Goal: Task Accomplishment & Management: Complete application form

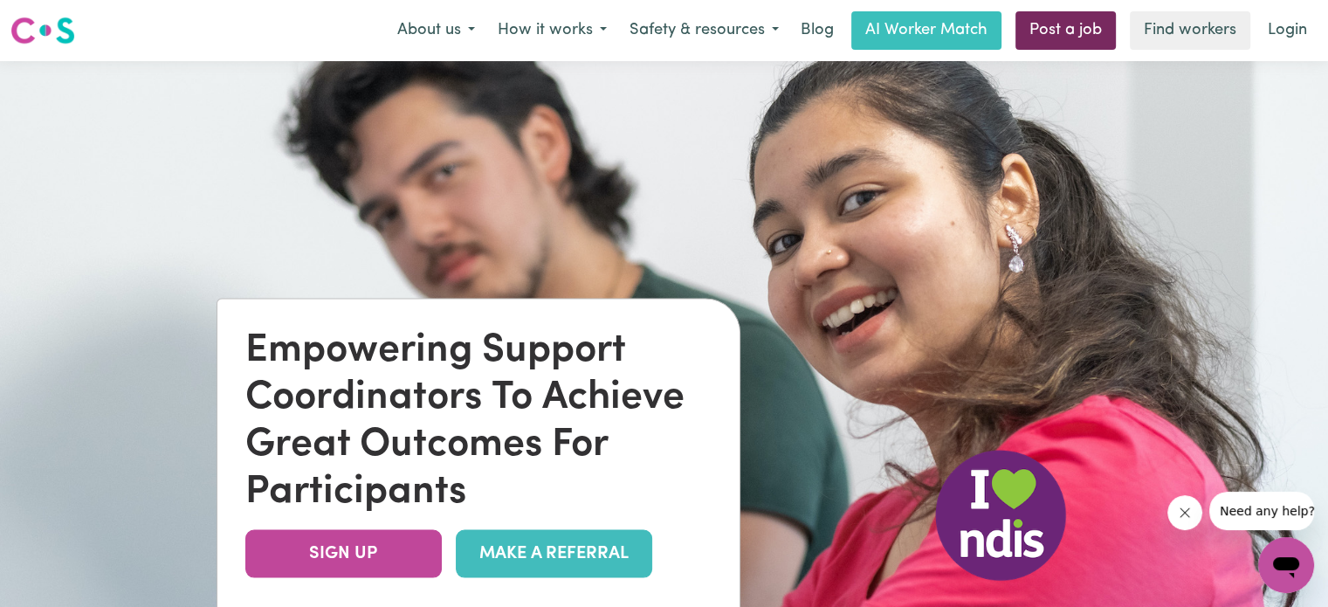
click at [1069, 30] on link "Post a job" at bounding box center [1066, 30] width 100 height 38
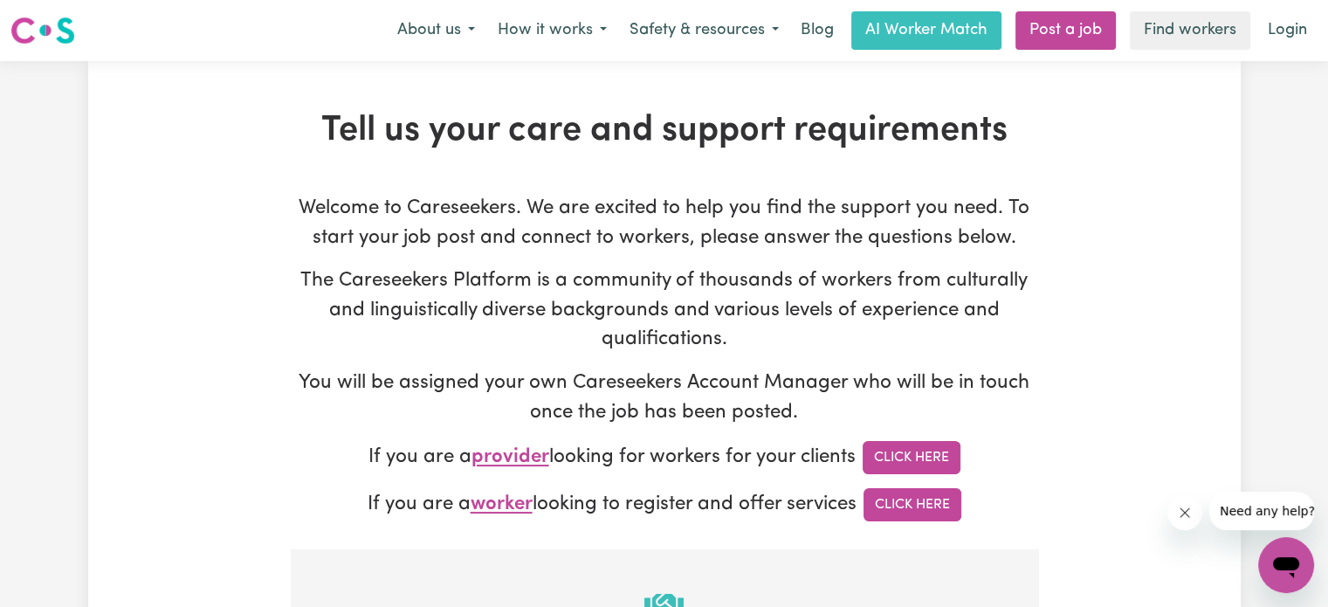
click at [921, 462] on link "Click Here" at bounding box center [912, 457] width 98 height 33
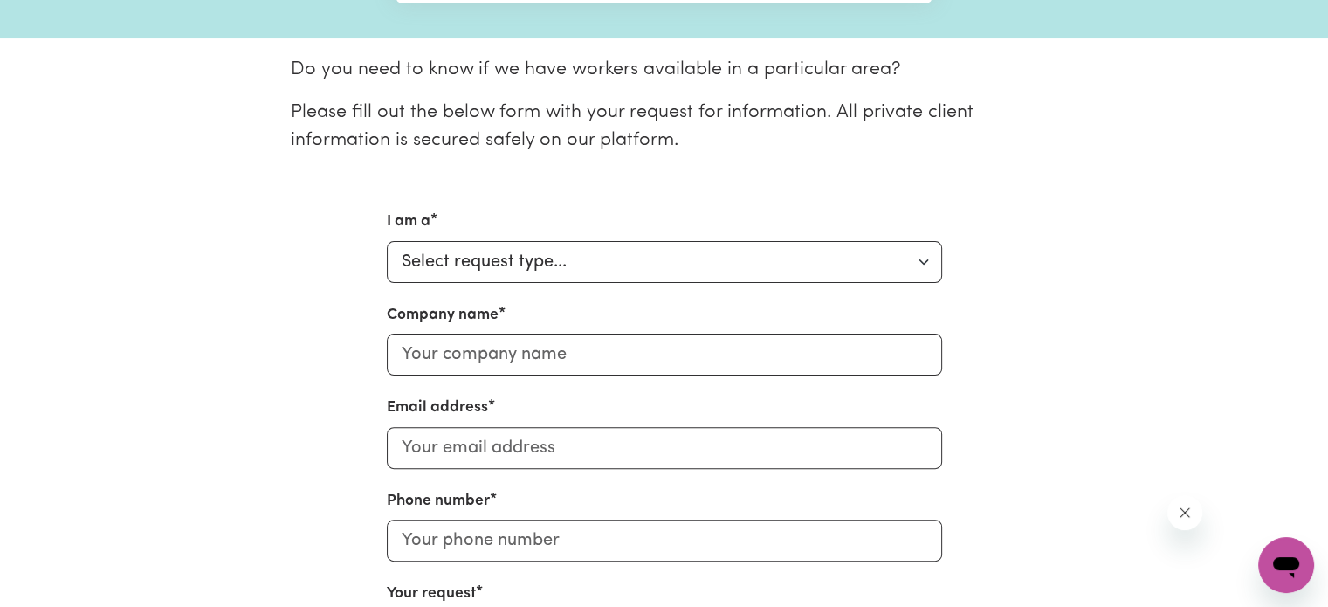
scroll to position [437, 0]
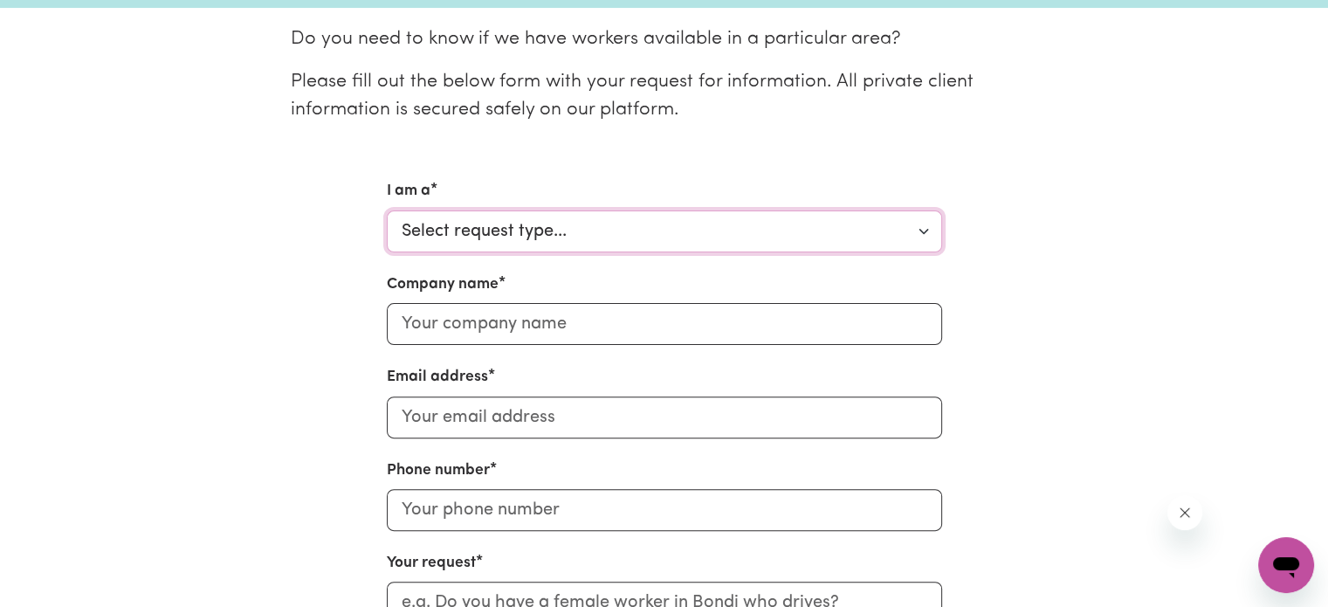
click at [628, 244] on select "Select request type... Individual looking for care and support for myself and m…" at bounding box center [664, 231] width 555 height 42
select select "Organisation"
click at [387, 210] on select "Select request type... Individual looking for care and support for myself and m…" at bounding box center [664, 231] width 555 height 42
click at [517, 341] on input "Company name" at bounding box center [664, 324] width 555 height 42
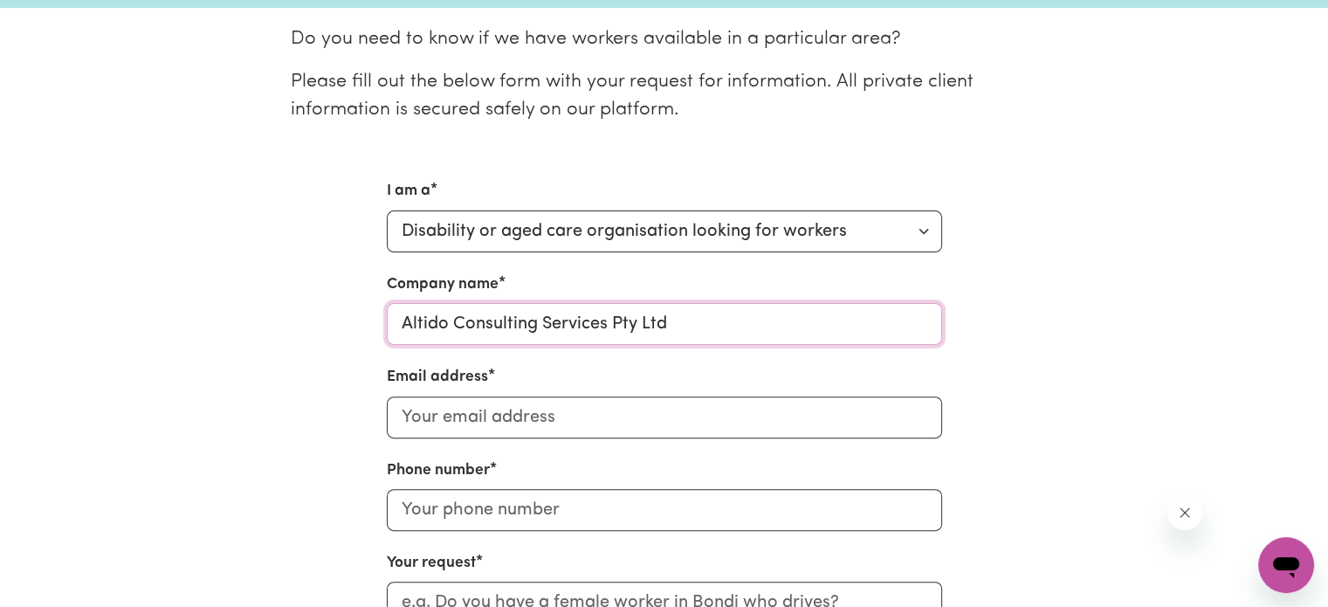
type input "Altido Consulting Services Pty Ltd"
click at [793, 410] on input "Email address" at bounding box center [664, 418] width 555 height 42
type input "[PERSON_NAME][EMAIL_ADDRESS][DOMAIN_NAME]"
click at [523, 504] on input "Phone number" at bounding box center [664, 510] width 555 height 42
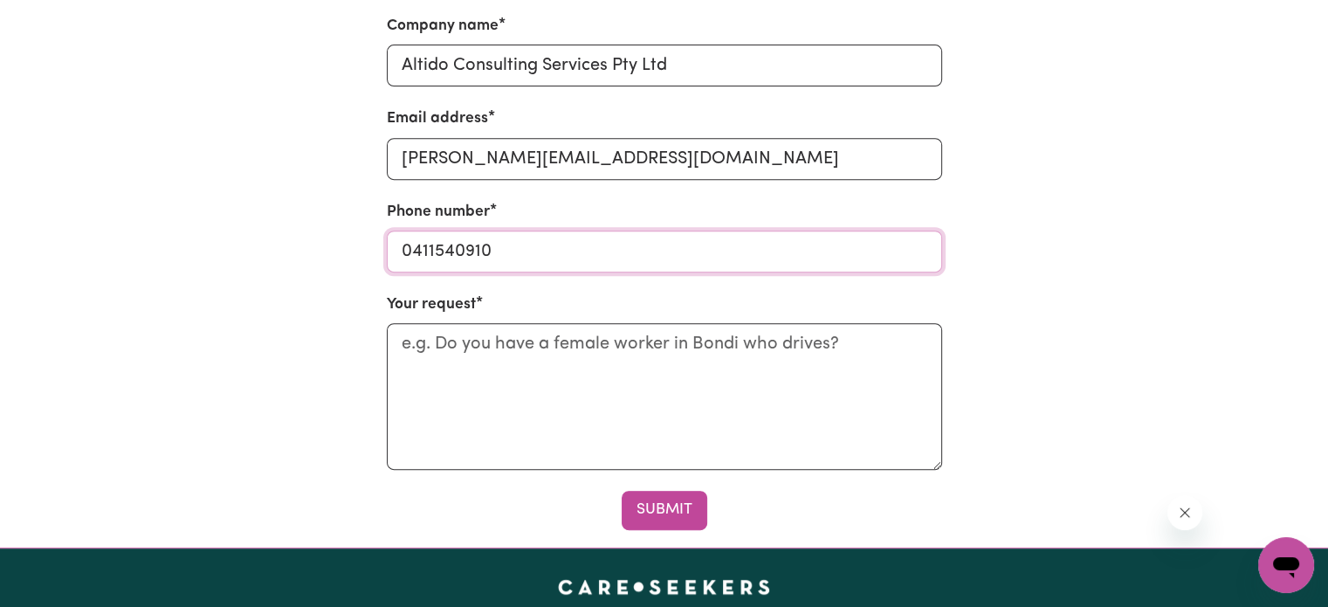
scroll to position [699, 0]
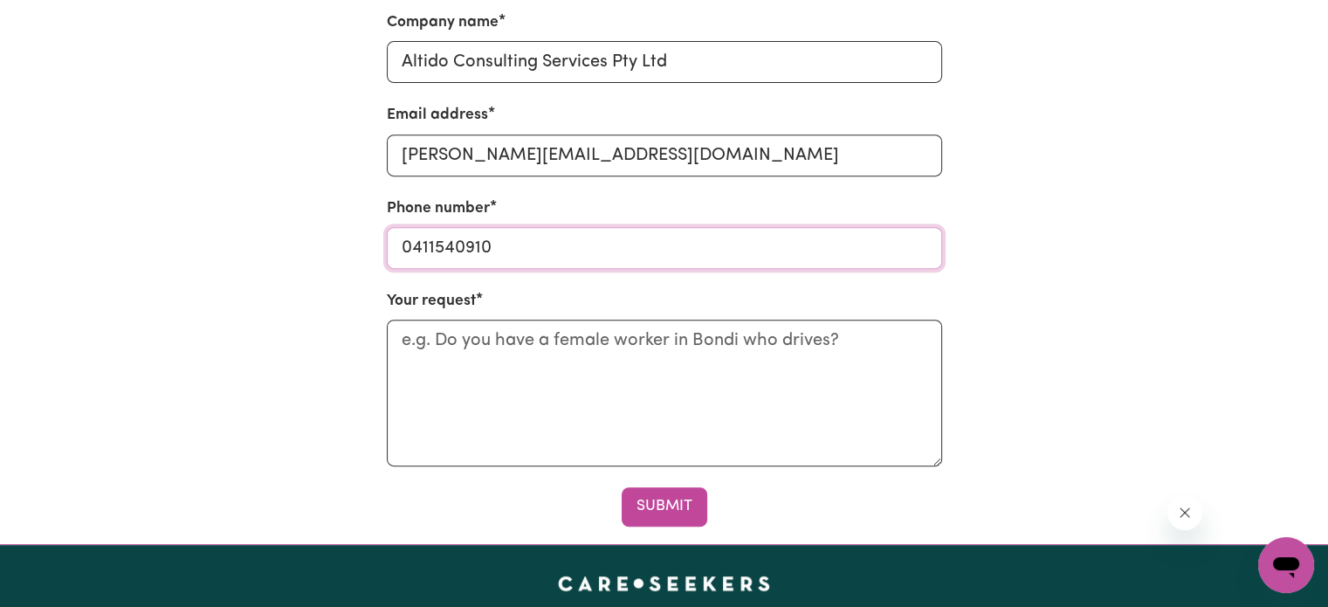
type input "0411540910"
click at [503, 371] on textarea "Your request" at bounding box center [664, 393] width 555 height 147
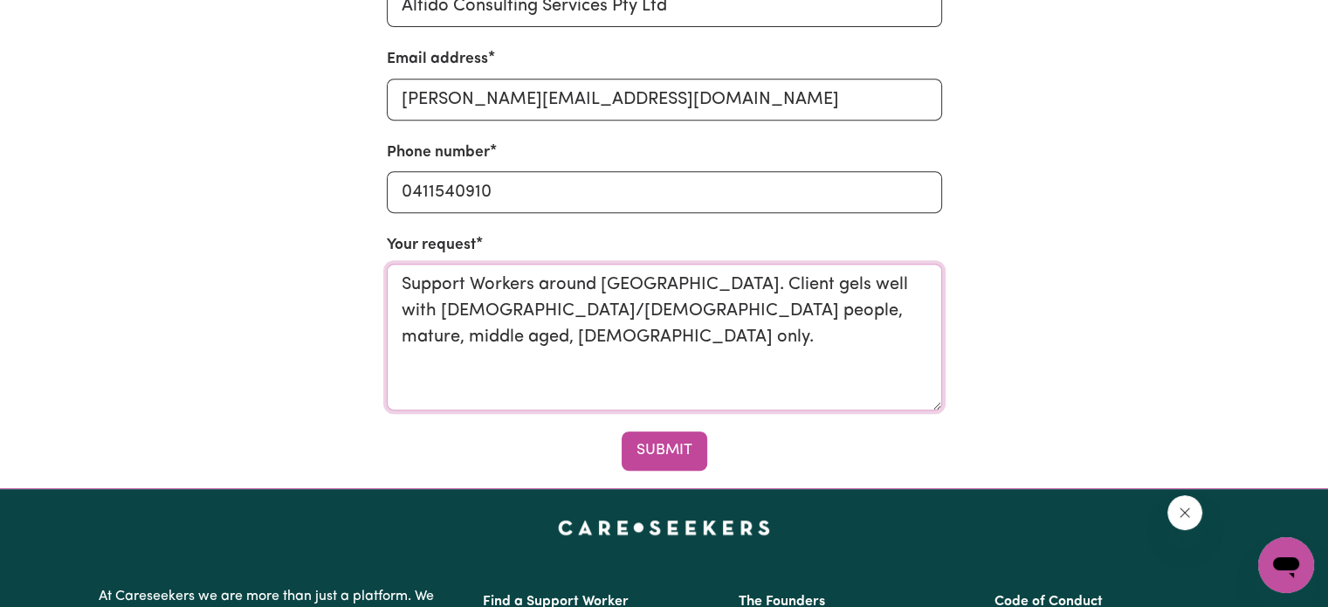
scroll to position [786, 0]
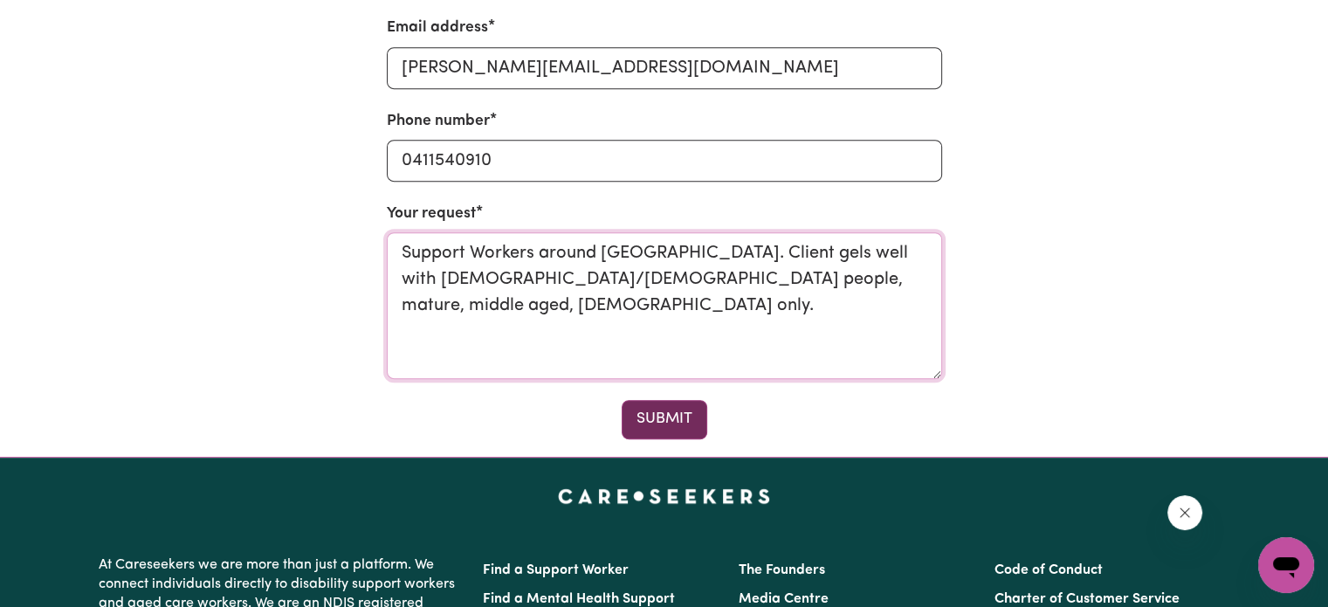
type textarea "Support Workers around [GEOGRAPHIC_DATA]. Client gels well with [DEMOGRAPHIC_DA…"
click at [647, 409] on button "Submit" at bounding box center [665, 419] width 86 height 38
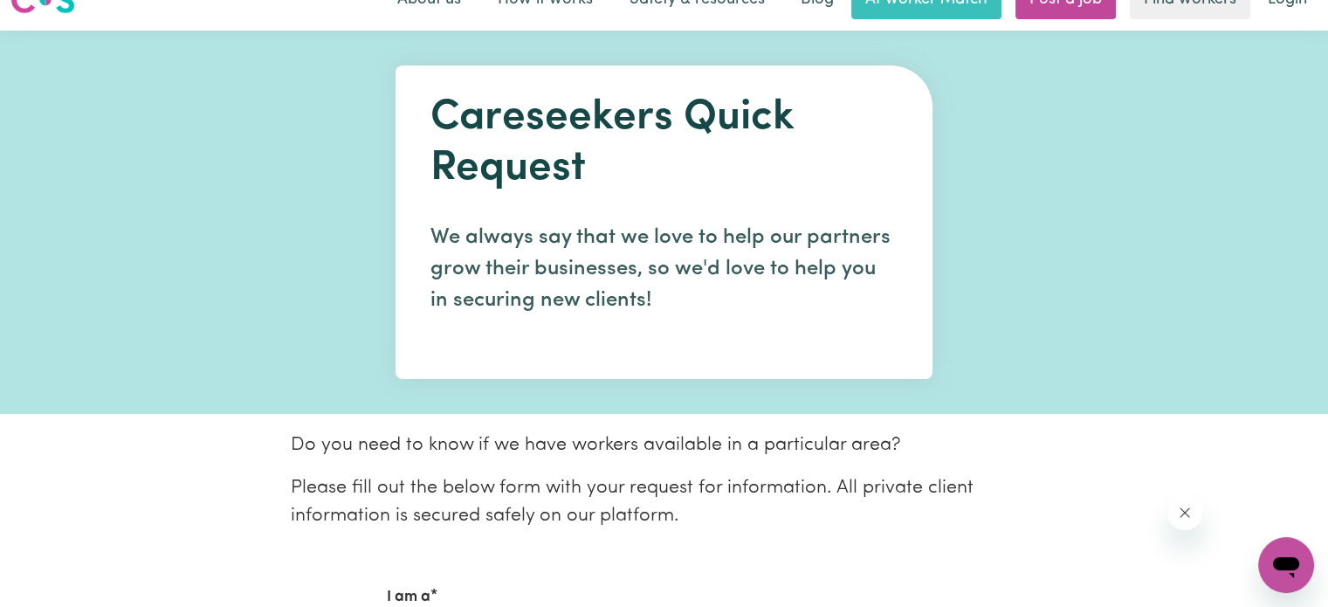
scroll to position [0, 0]
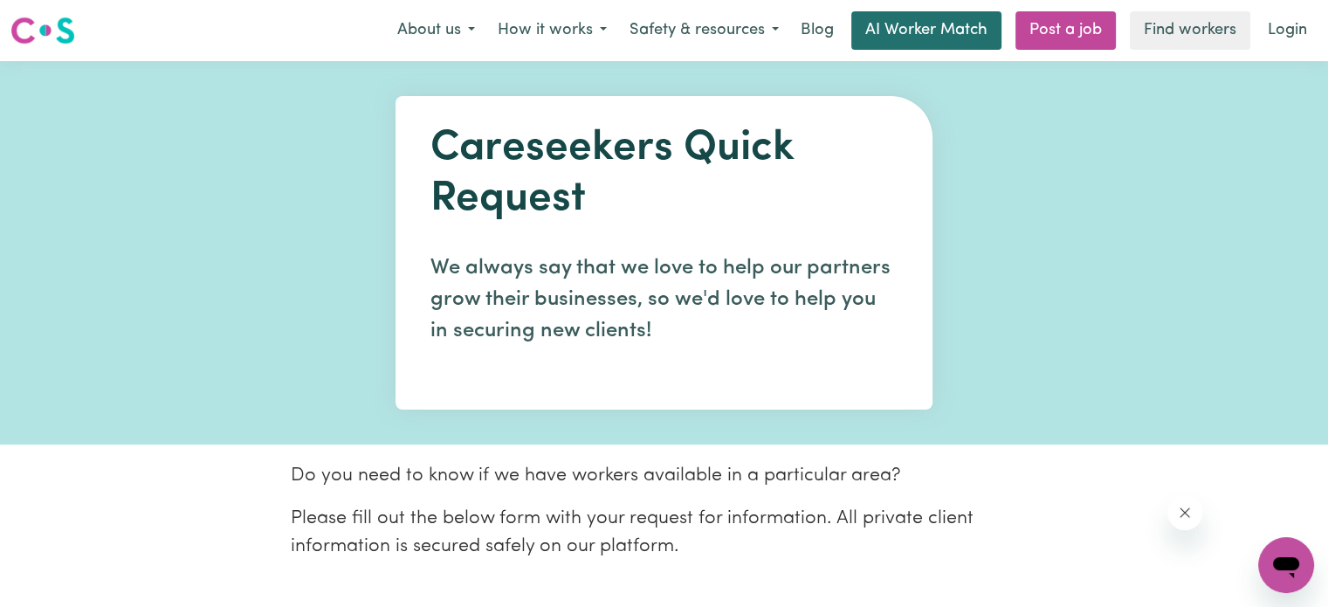
click at [962, 24] on link "AI Worker Match" at bounding box center [927, 30] width 150 height 38
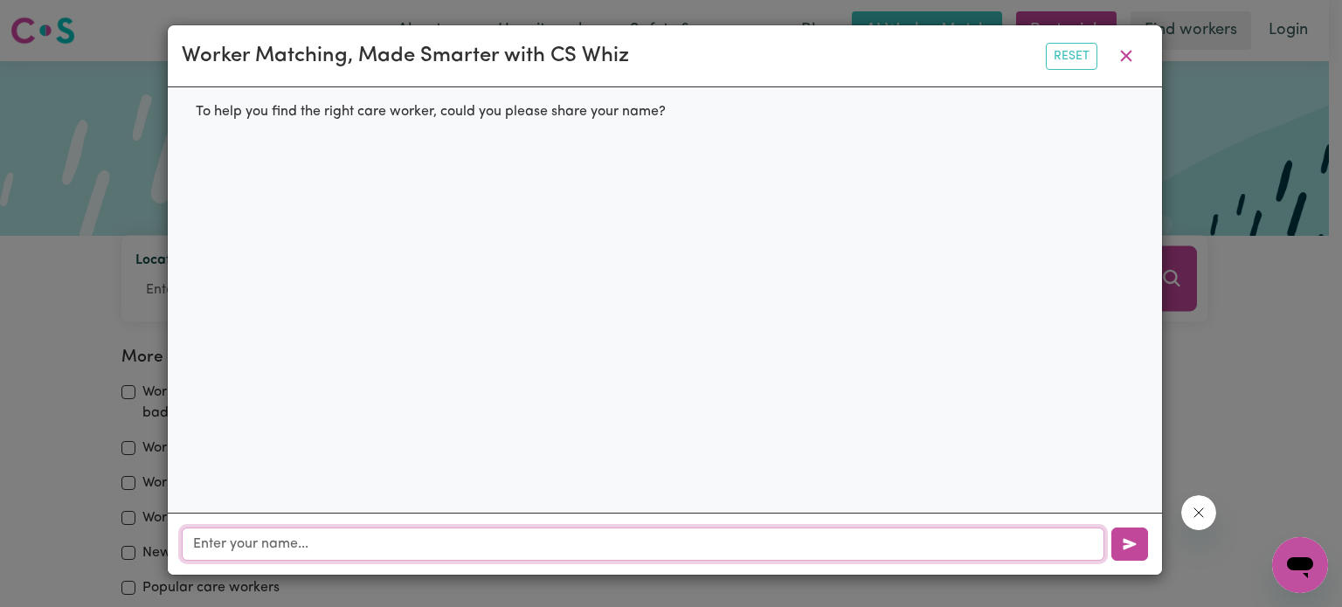
click at [466, 548] on input "text" at bounding box center [643, 544] width 922 height 33
type input "[PERSON_NAME]"
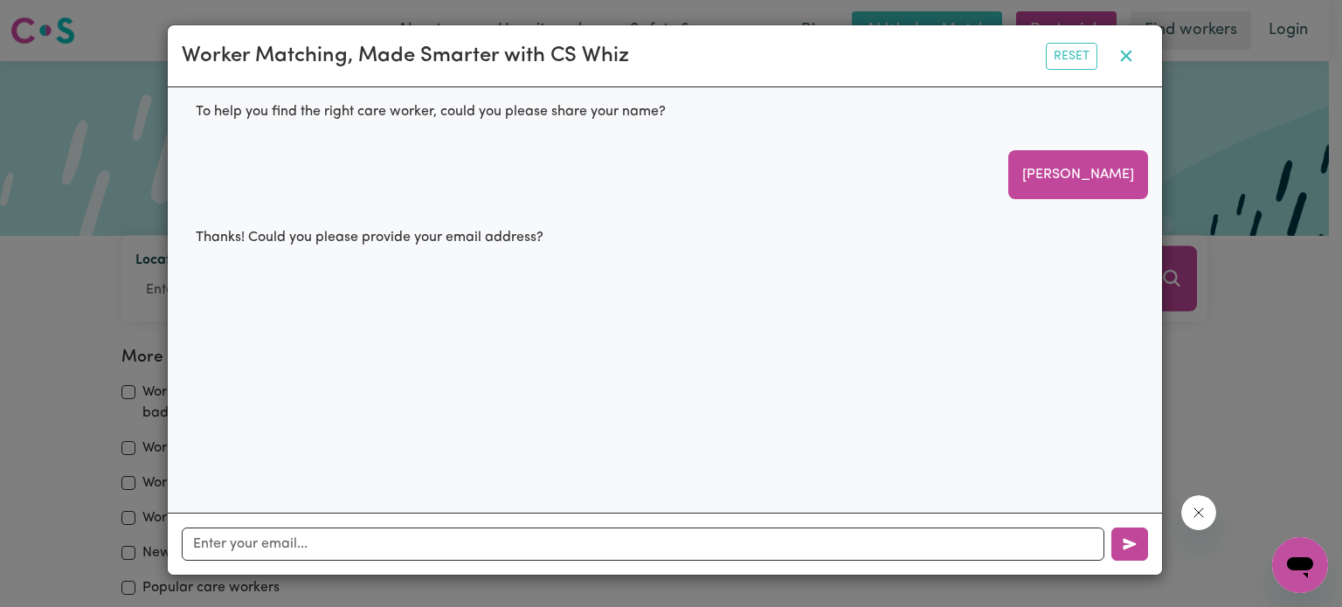
click at [1125, 62] on icon "button" at bounding box center [1125, 55] width 21 height 21
